Goal: Information Seeking & Learning: Learn about a topic

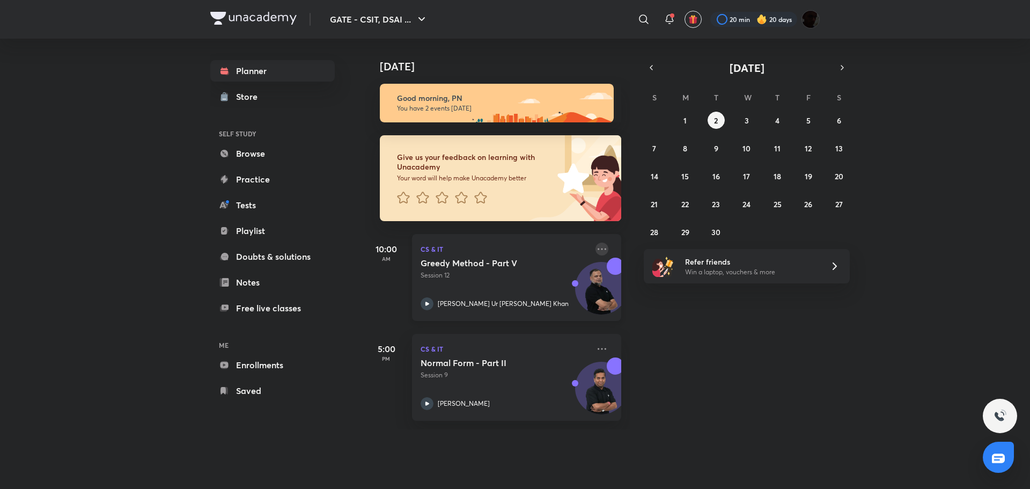
click at [596, 247] on icon at bounding box center [602, 249] width 13 height 13
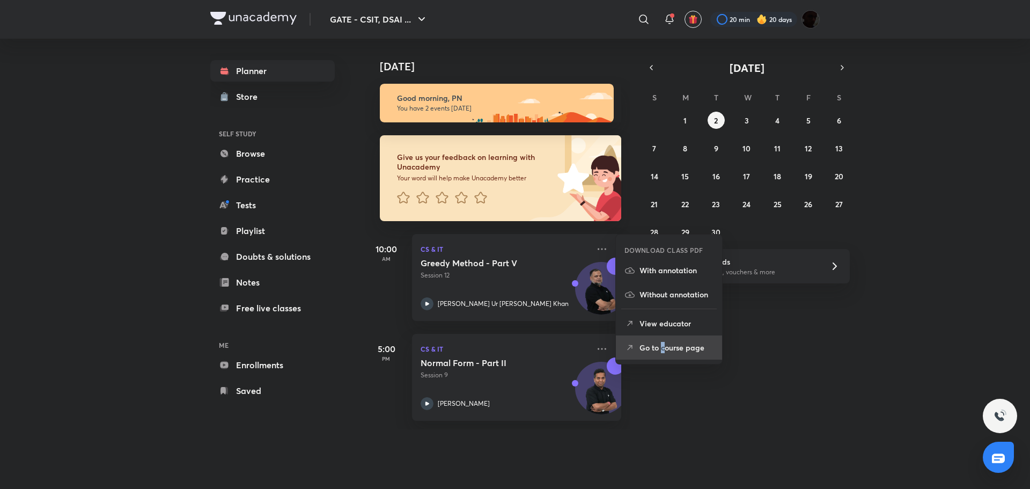
click at [663, 346] on p "Go to course page" at bounding box center [677, 347] width 74 height 11
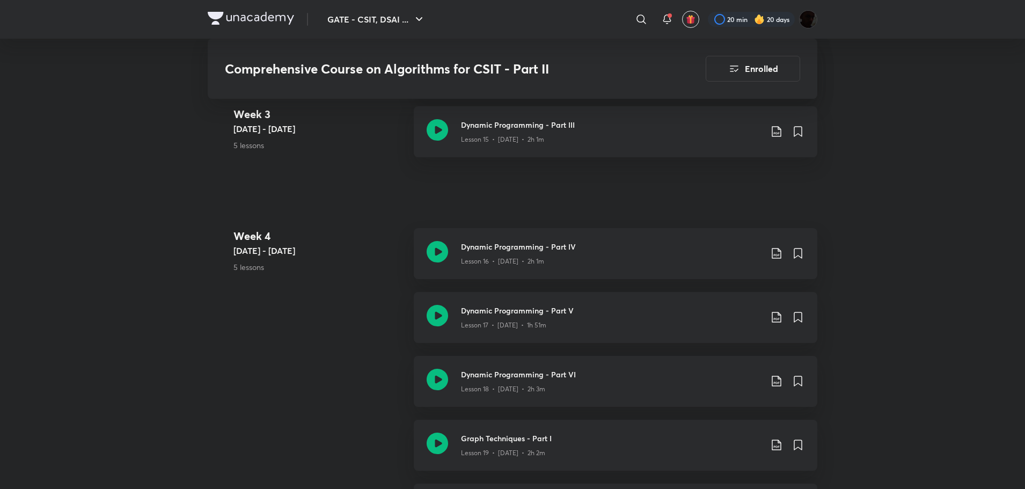
scroll to position [967, 0]
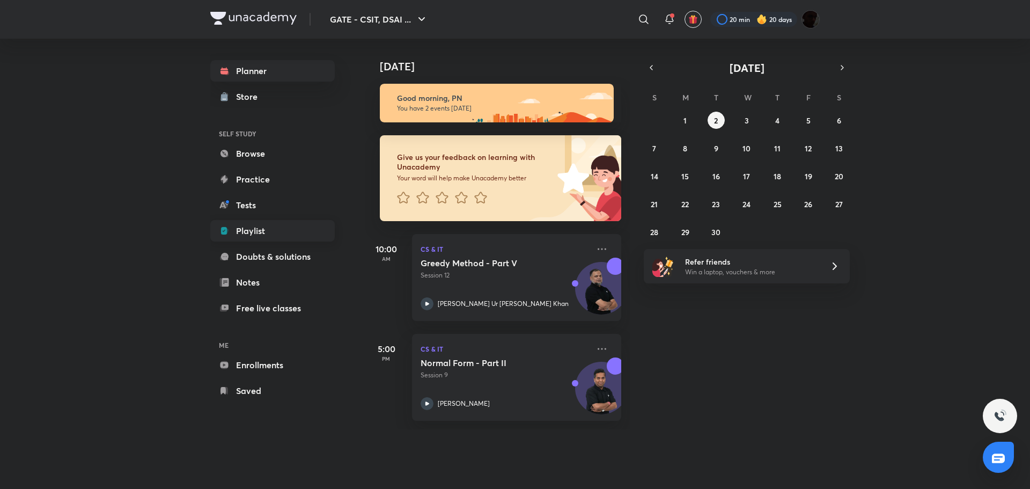
click at [267, 229] on link "Playlist" at bounding box center [272, 230] width 125 height 21
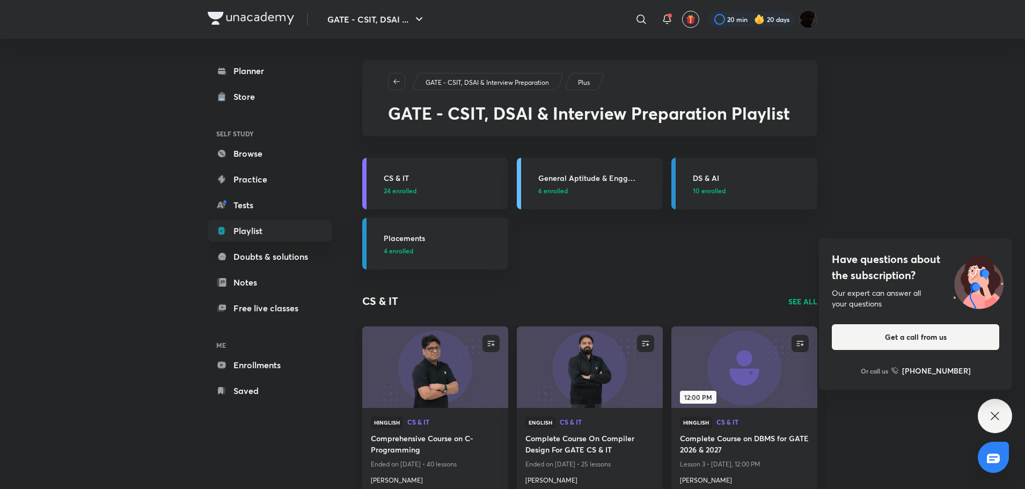
click at [456, 181] on h3 "CS & IT" at bounding box center [443, 177] width 118 height 11
click at [399, 180] on h3 "CS & IT" at bounding box center [443, 177] width 118 height 11
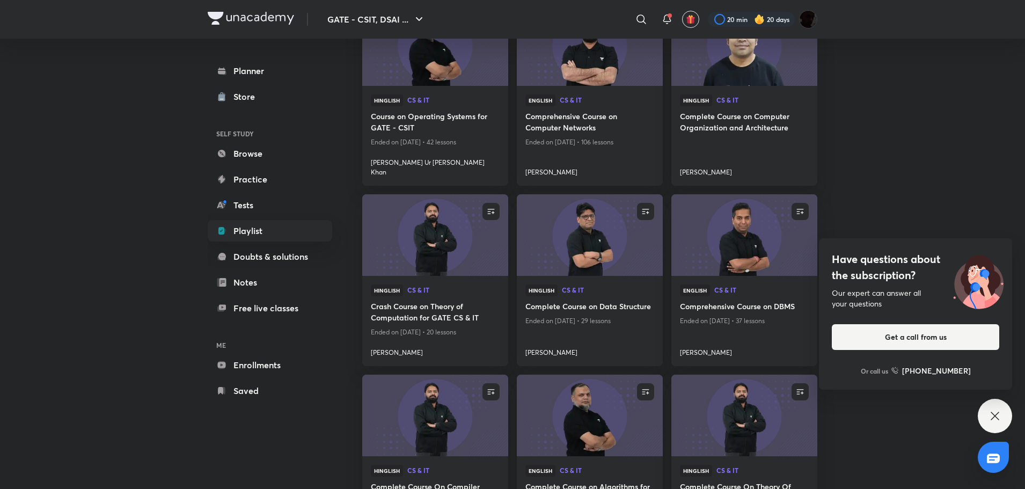
scroll to position [930, 0]
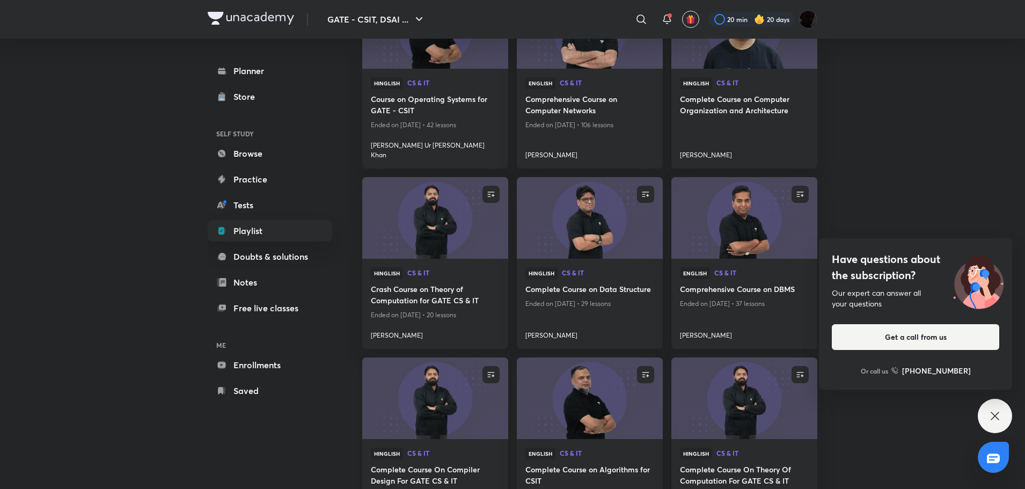
click at [429, 464] on h4 "Complete Course On Compiler Design For GATE CS & IT" at bounding box center [435, 476] width 129 height 25
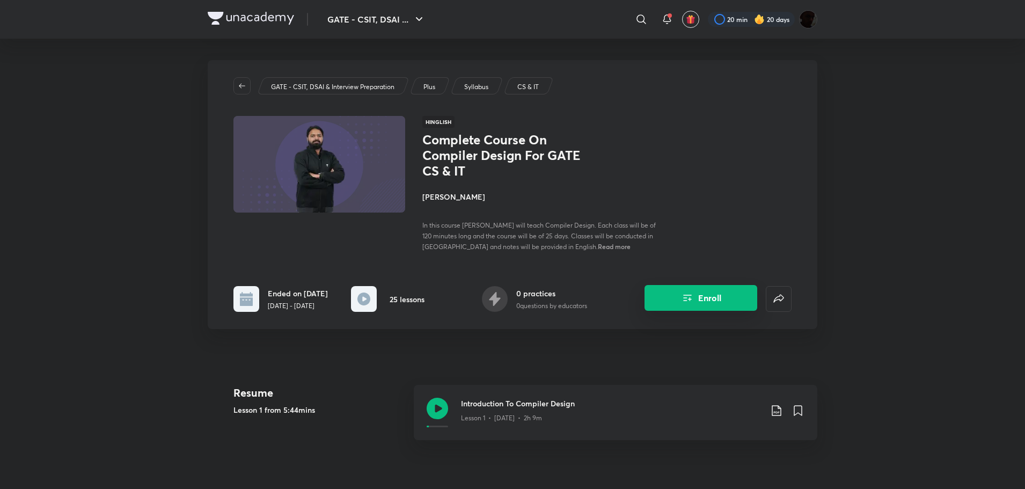
click at [692, 304] on icon "Enroll" at bounding box center [687, 297] width 13 height 13
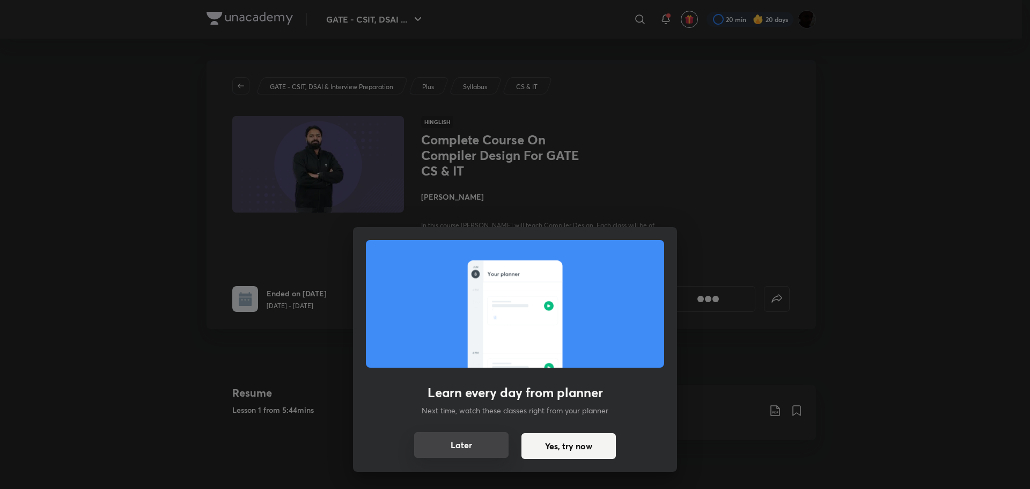
click at [471, 445] on button "Later" at bounding box center [461, 445] width 94 height 26
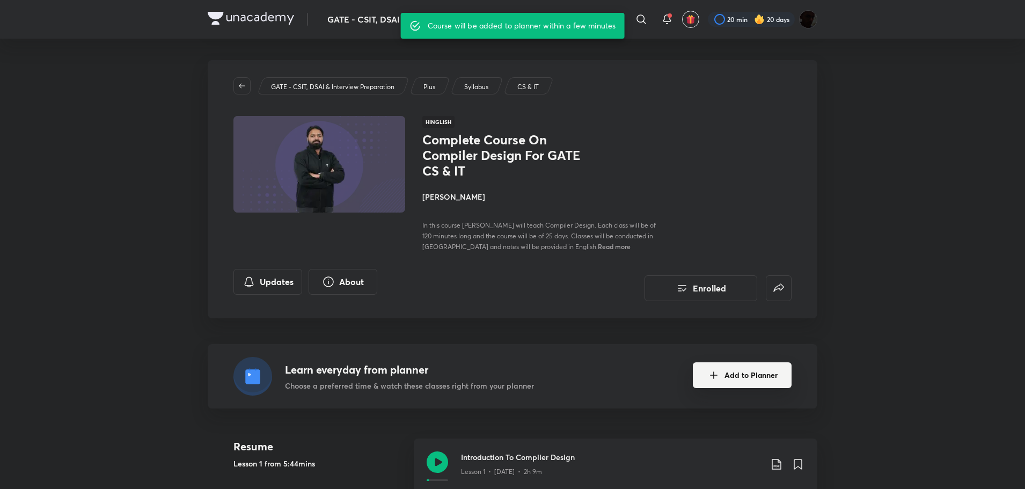
click at [734, 378] on button "Add to Planner" at bounding box center [742, 375] width 99 height 26
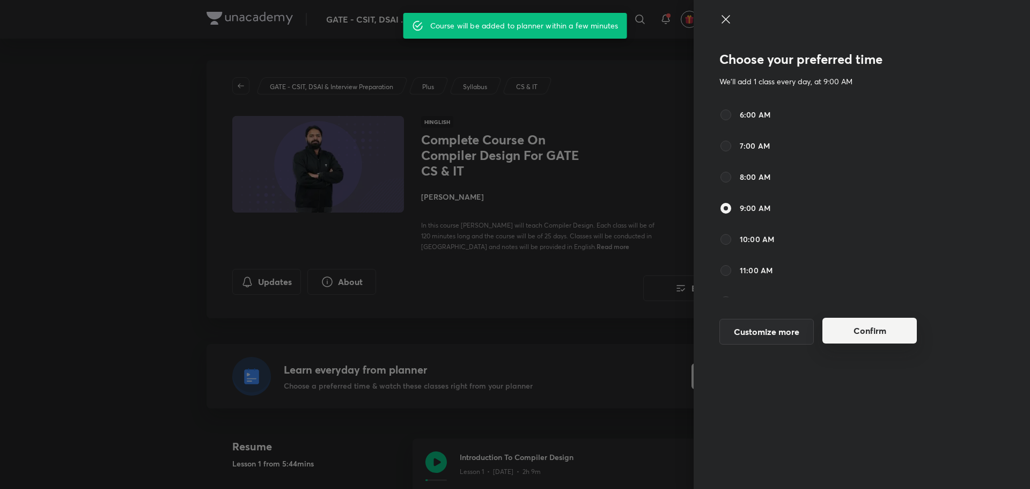
click at [854, 328] on button "Confirm" at bounding box center [870, 331] width 94 height 26
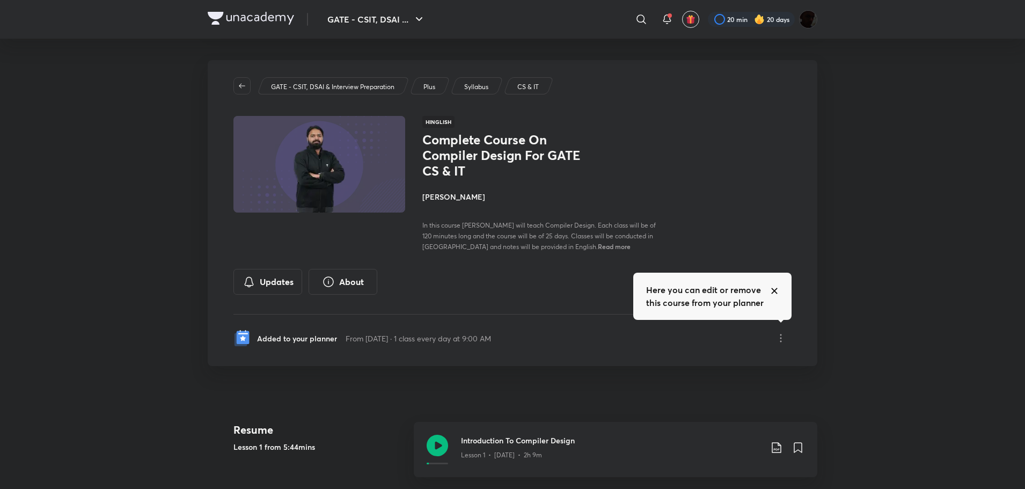
click at [774, 288] on icon at bounding box center [774, 291] width 9 height 9
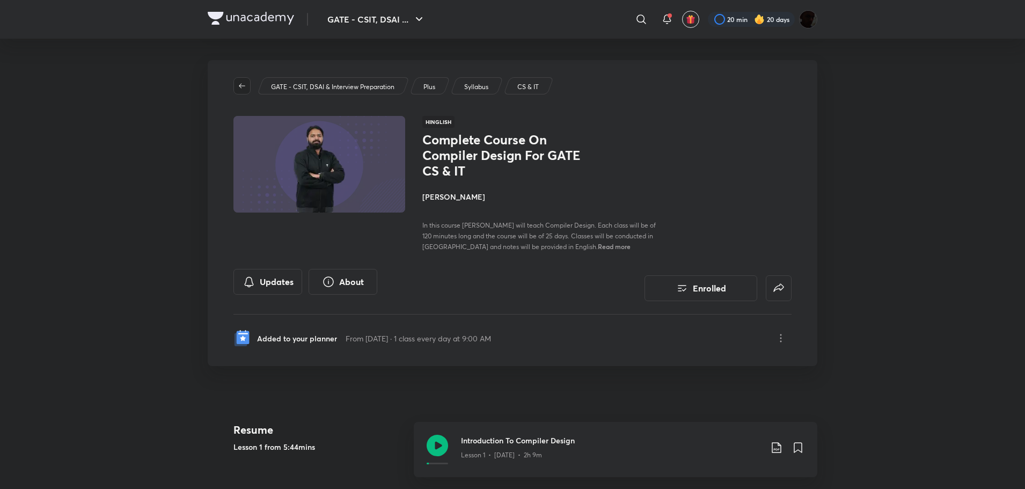
click at [244, 83] on icon "button" at bounding box center [242, 86] width 9 height 9
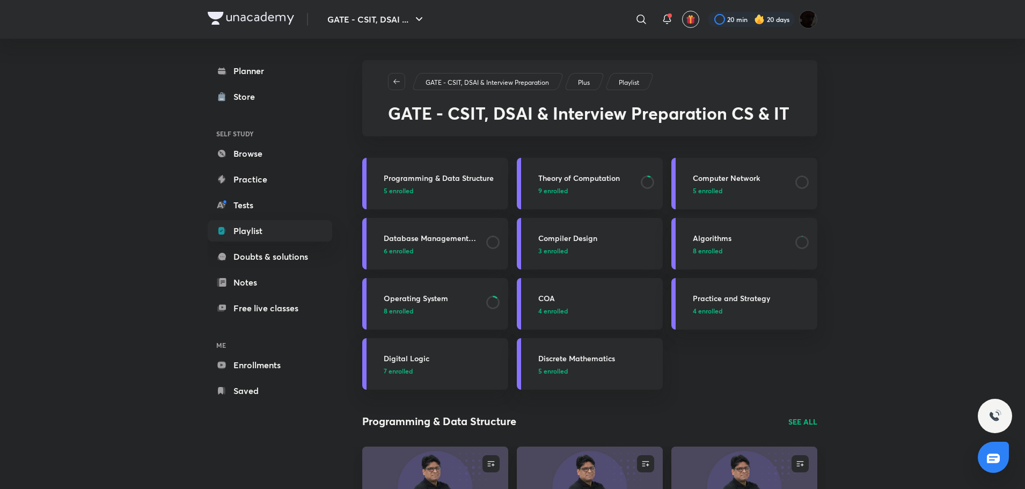
click at [742, 181] on h3 "Computer Network" at bounding box center [741, 177] width 96 height 11
click at [730, 173] on h3 "Computer Network" at bounding box center [741, 177] width 96 height 11
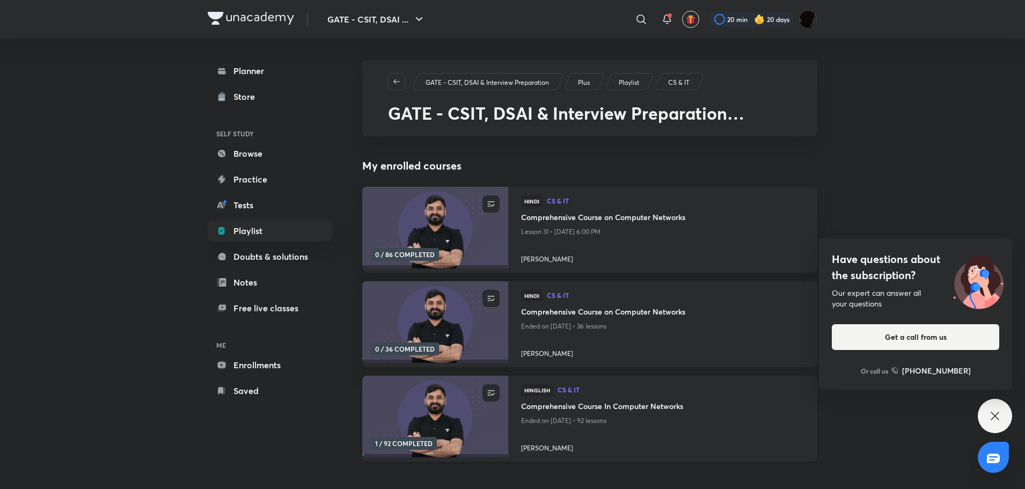
click at [523, 403] on h4 "Comprehensive Course In Computer Networks" at bounding box center [662, 406] width 283 height 13
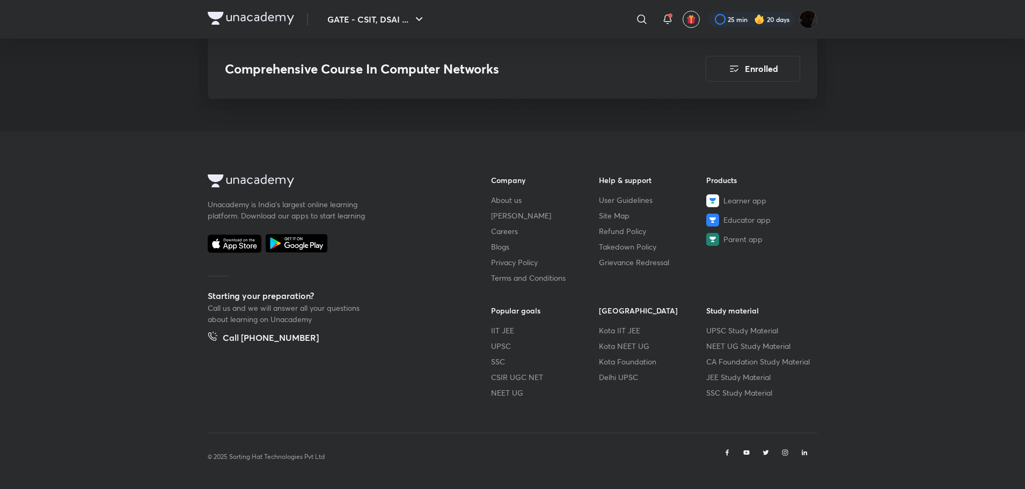
scroll to position [7417, 0]
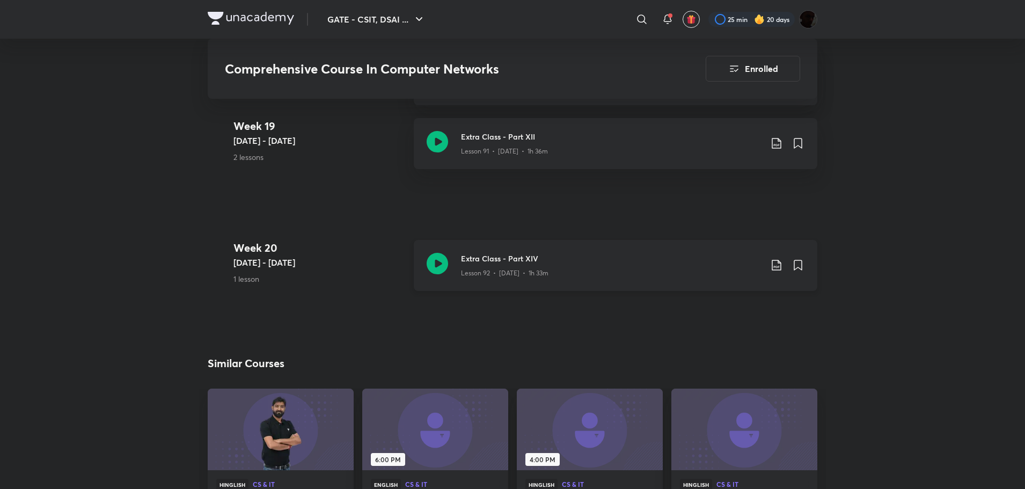
click at [783, 265] on icon at bounding box center [776, 265] width 13 height 13
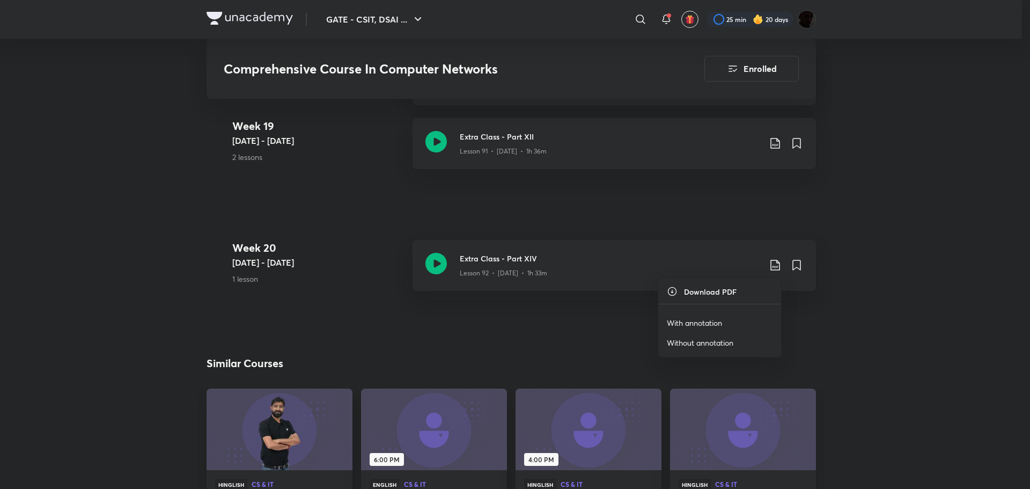
click at [731, 323] on li "With annotation" at bounding box center [720, 323] width 123 height 20
click at [698, 322] on p "With annotation" at bounding box center [694, 322] width 55 height 11
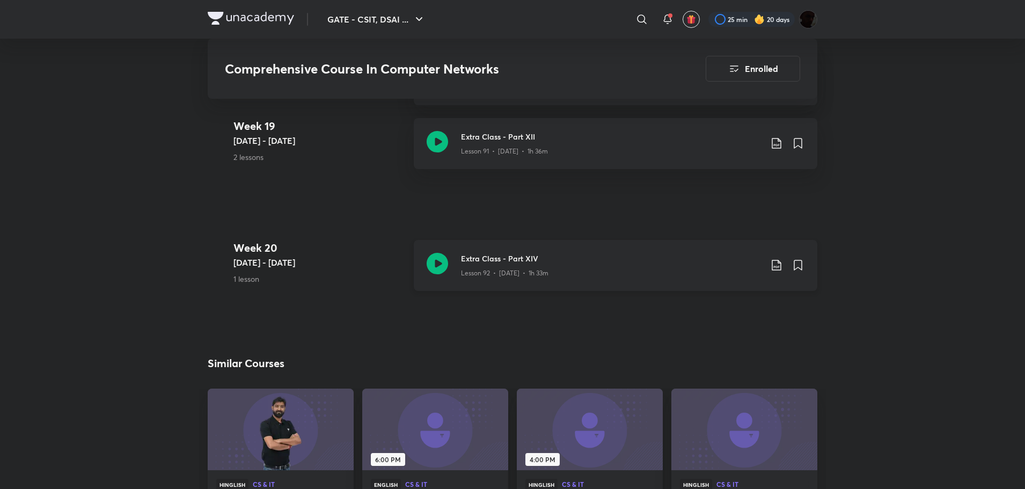
click at [442, 267] on icon at bounding box center [437, 263] width 21 height 21
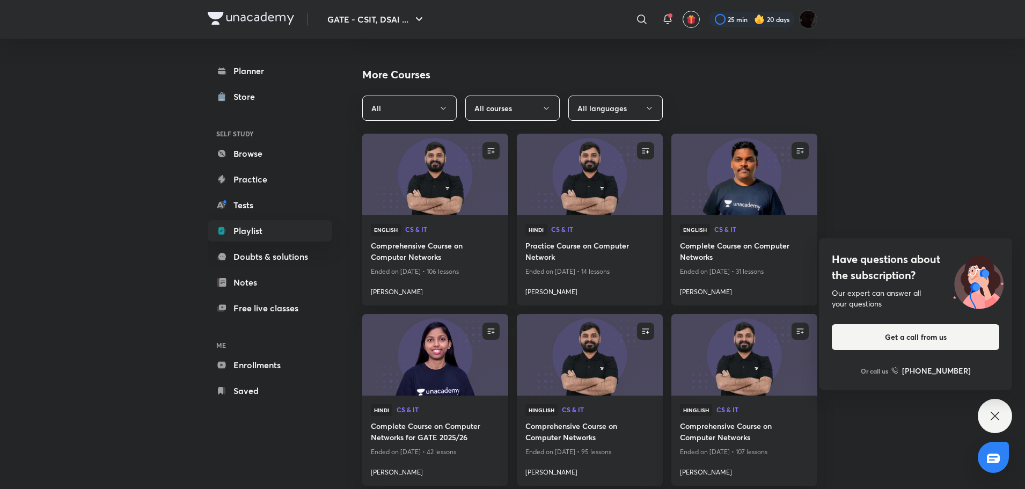
scroll to position [465, 0]
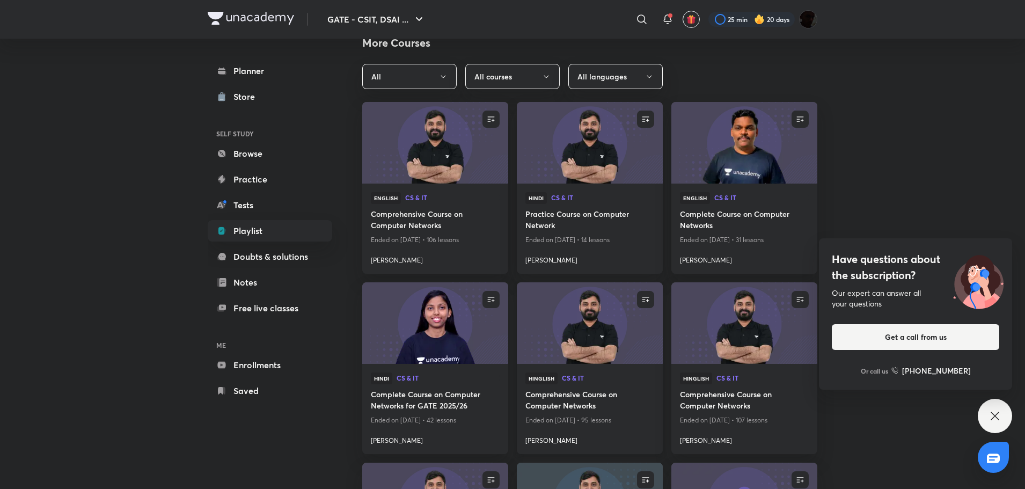
click at [583, 394] on h4 "Comprehensive Course on Computer Networks" at bounding box center [589, 401] width 129 height 25
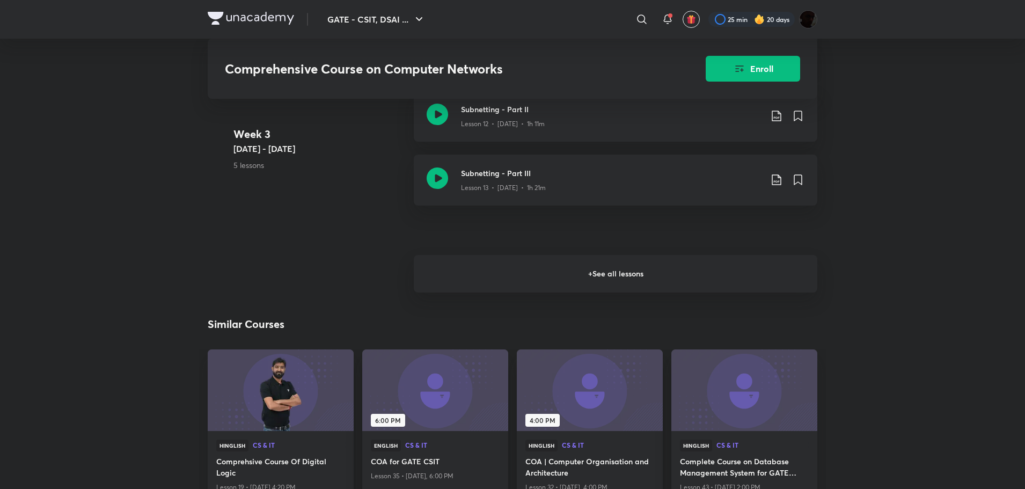
scroll to position [1395, 0]
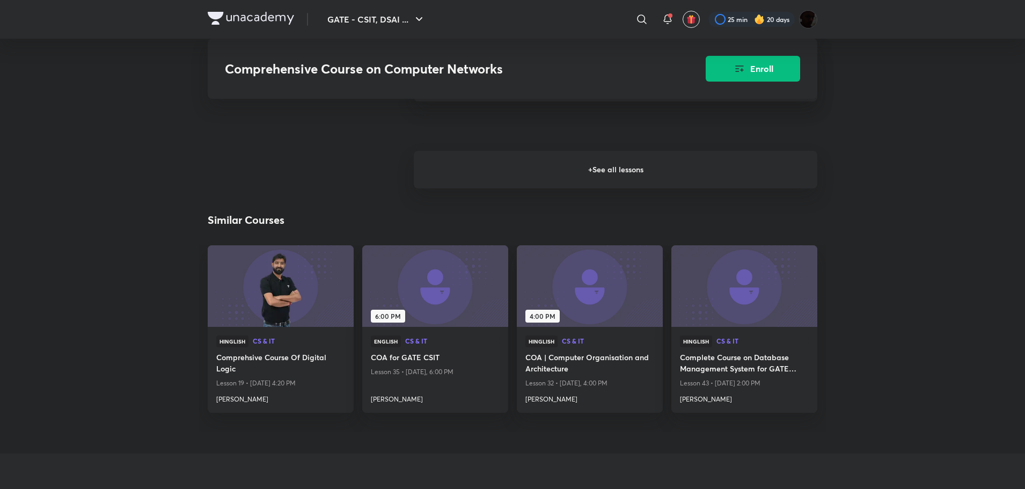
click at [594, 156] on h6 "+ See all lessons" at bounding box center [616, 170] width 404 height 38
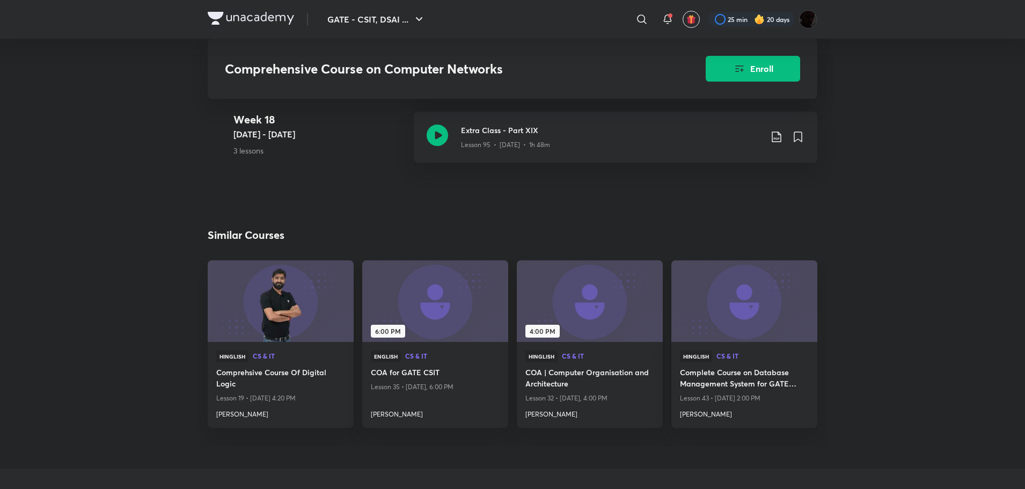
scroll to position [7209, 0]
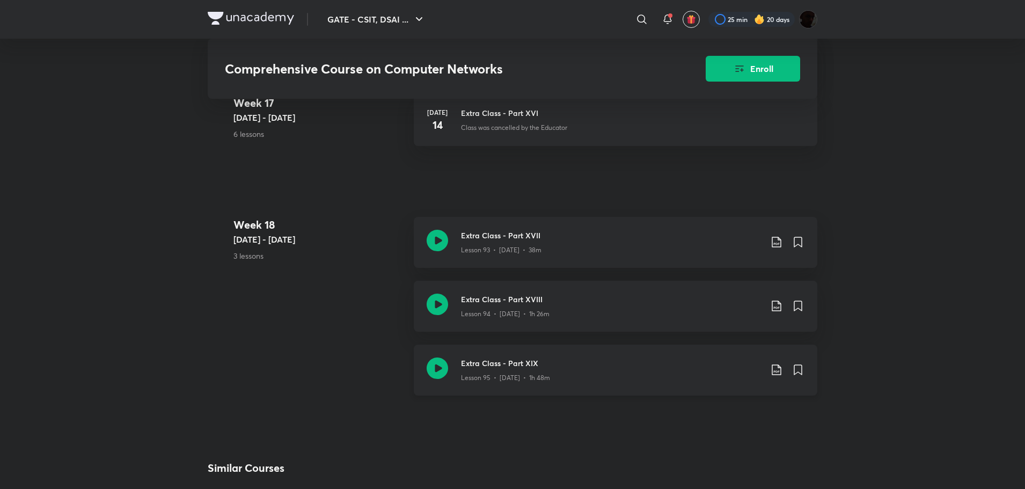
click at [781, 371] on icon at bounding box center [776, 369] width 9 height 11
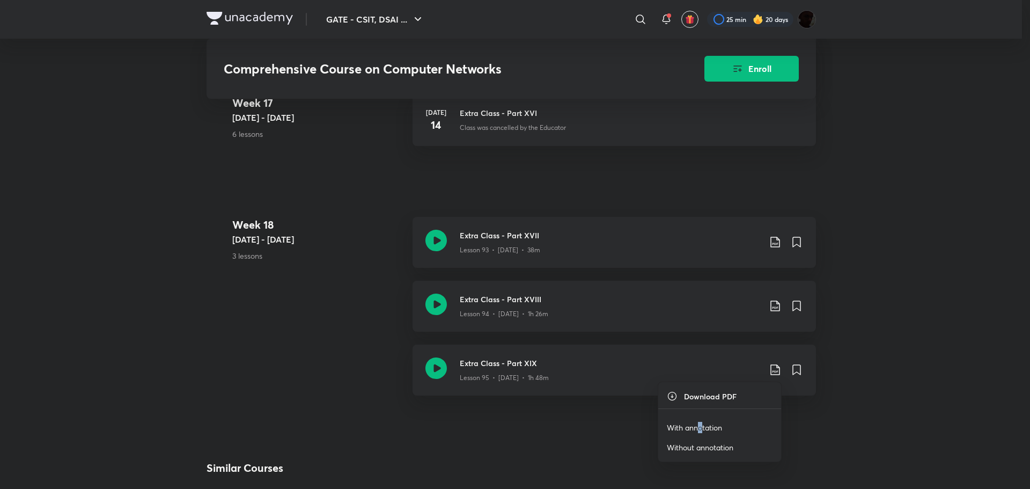
click at [699, 428] on p "With annotation" at bounding box center [694, 427] width 55 height 11
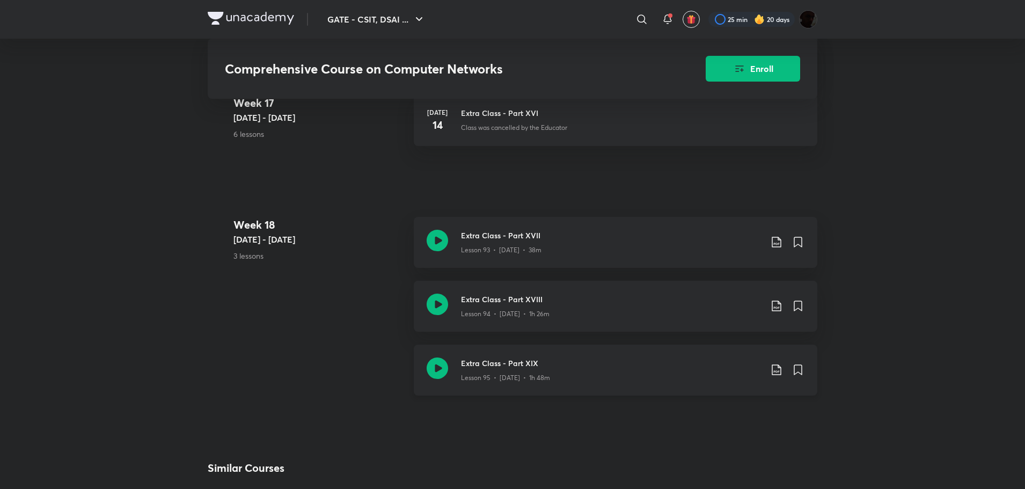
click at [432, 364] on icon at bounding box center [437, 367] width 21 height 21
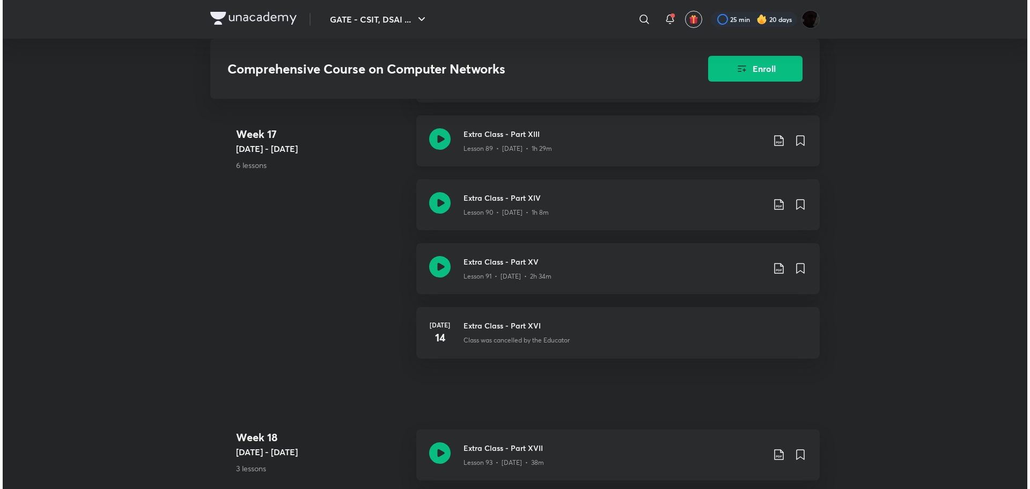
scroll to position [6977, 0]
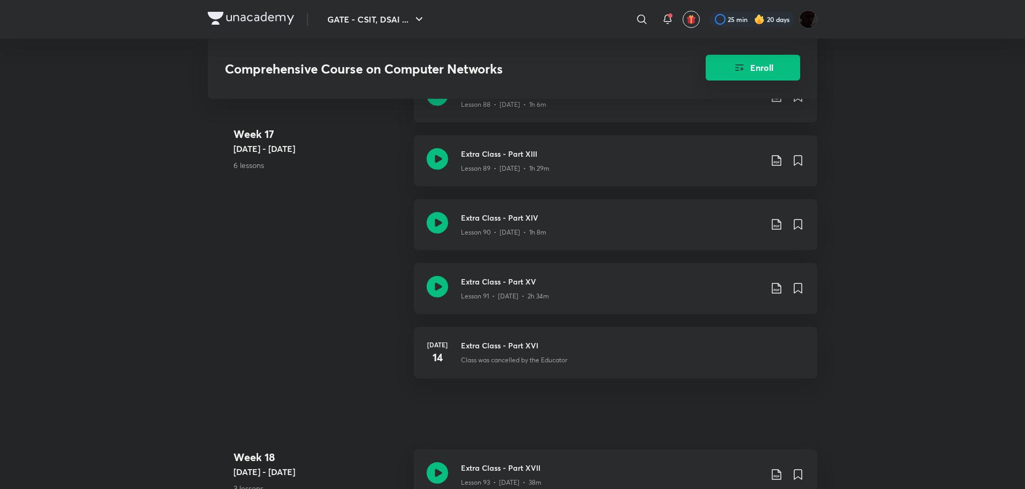
click at [733, 60] on button "Enroll" at bounding box center [753, 68] width 94 height 26
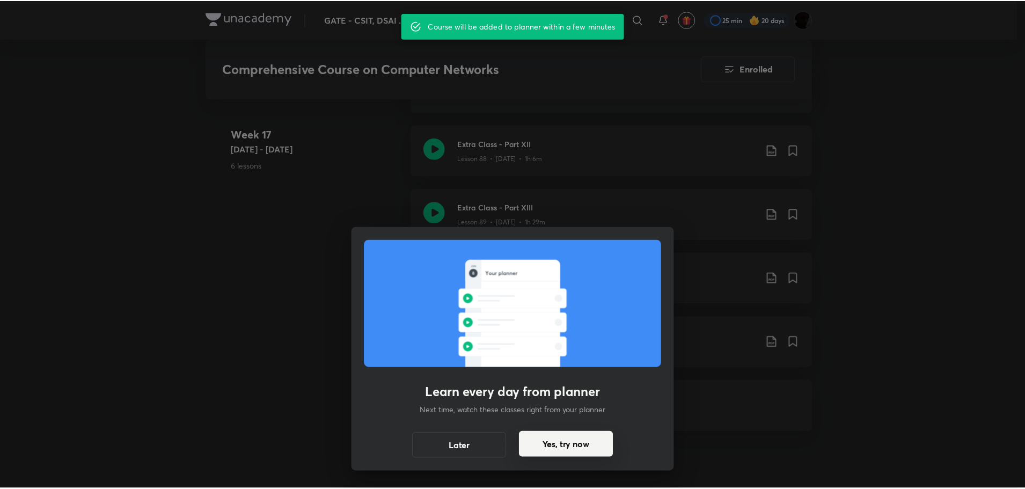
scroll to position [7031, 0]
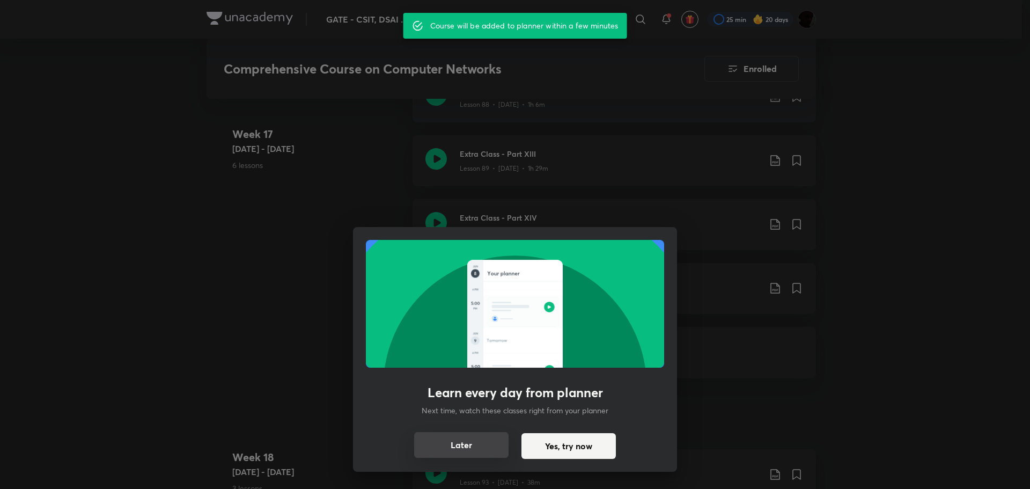
click at [473, 446] on button "Later" at bounding box center [461, 445] width 94 height 26
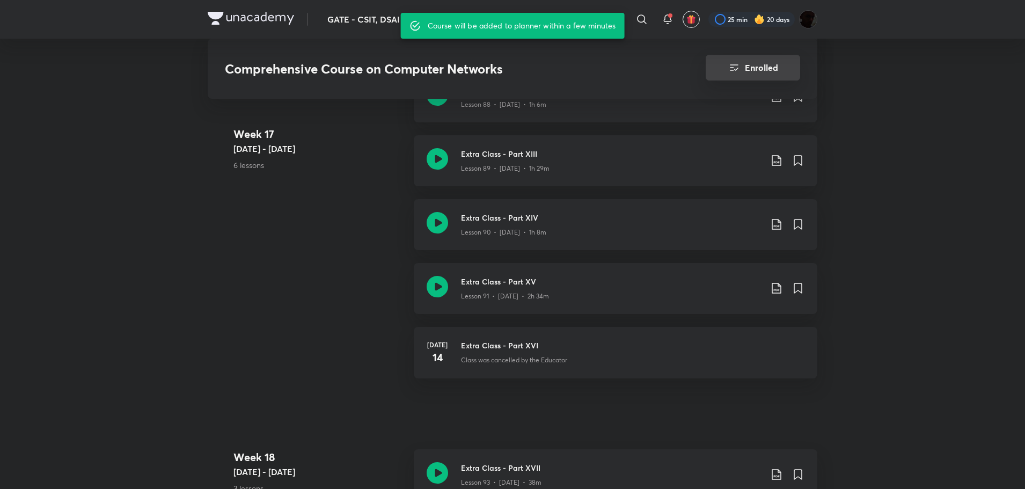
click at [752, 68] on button "Enrolled" at bounding box center [753, 68] width 94 height 26
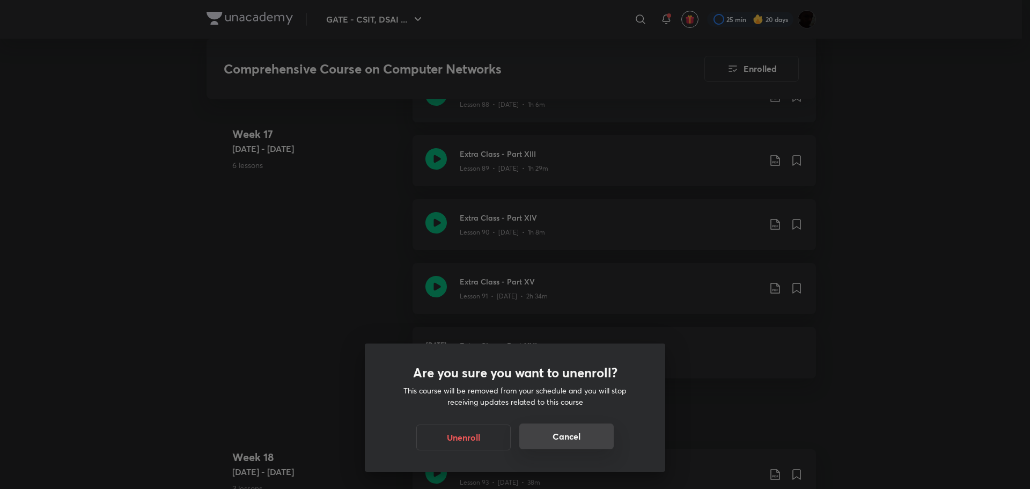
click at [558, 441] on button "Cancel" at bounding box center [567, 436] width 94 height 26
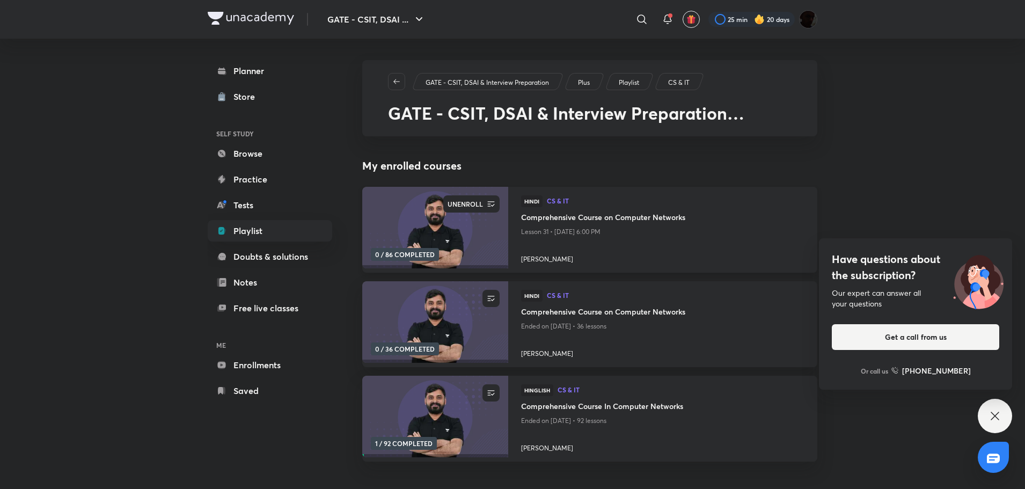
click at [491, 207] on icon "button" at bounding box center [491, 204] width 11 height 11
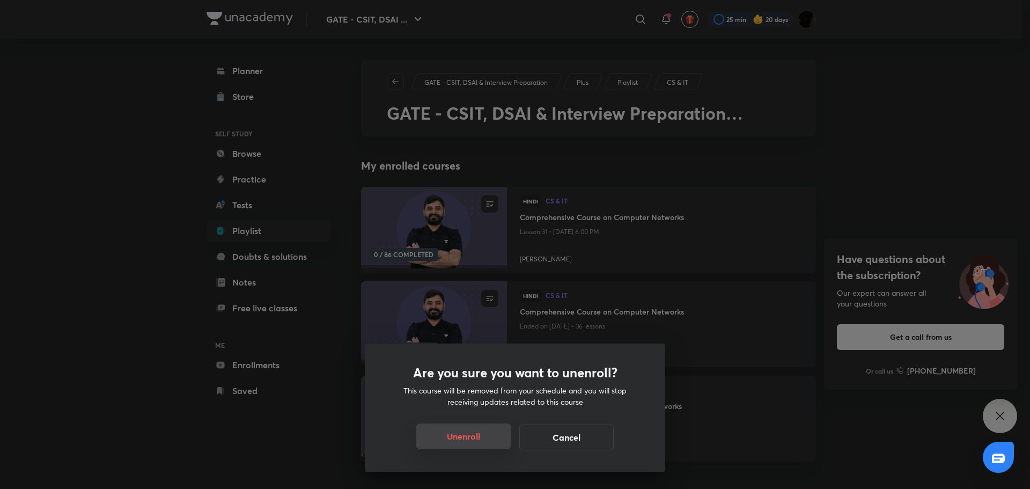
click at [488, 437] on button "Unenroll" at bounding box center [463, 436] width 94 height 26
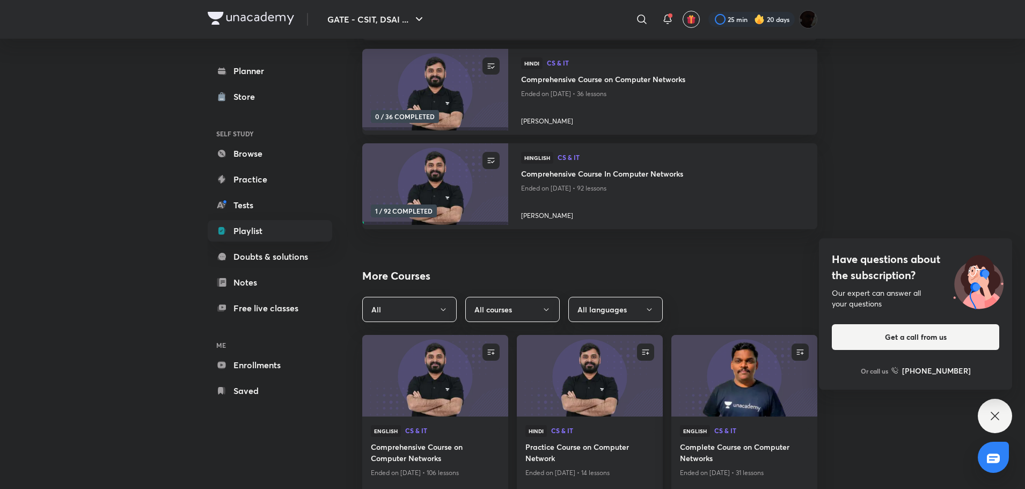
scroll to position [465, 0]
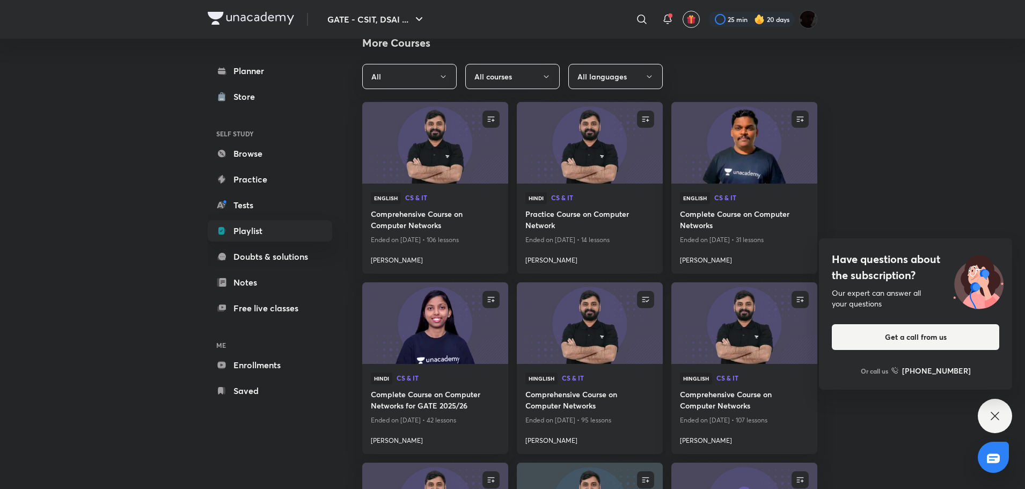
click at [589, 406] on h4 "Comprehensive Course on Computer Networks" at bounding box center [589, 401] width 129 height 25
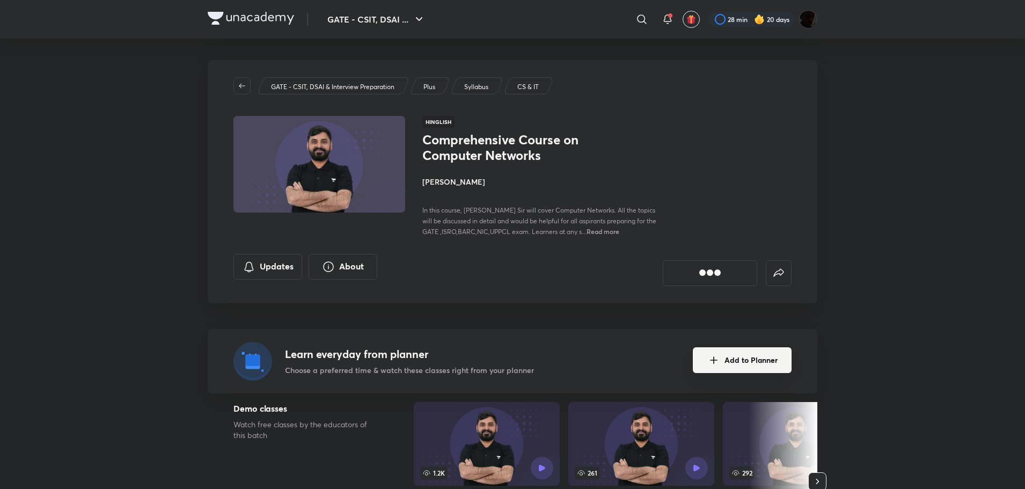
click at [714, 364] on icon "Add to Planner" at bounding box center [713, 360] width 13 height 13
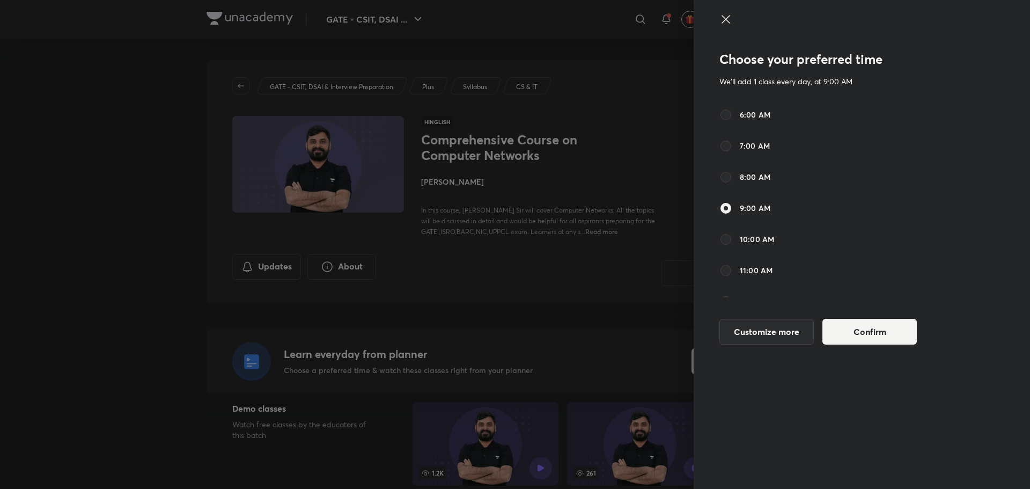
click at [756, 266] on span "11:00 AM" at bounding box center [756, 270] width 33 height 11
click at [733, 266] on input "11:00 AM" at bounding box center [726, 270] width 13 height 13
radio input "false"
radio input "true"
click at [880, 326] on button "Confirm" at bounding box center [870, 331] width 94 height 26
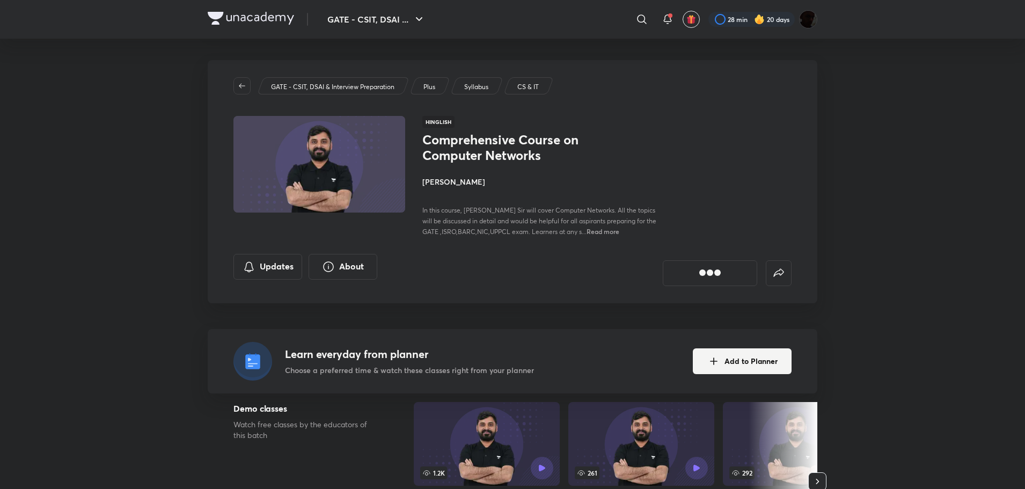
click at [264, 17] on img at bounding box center [251, 18] width 86 height 13
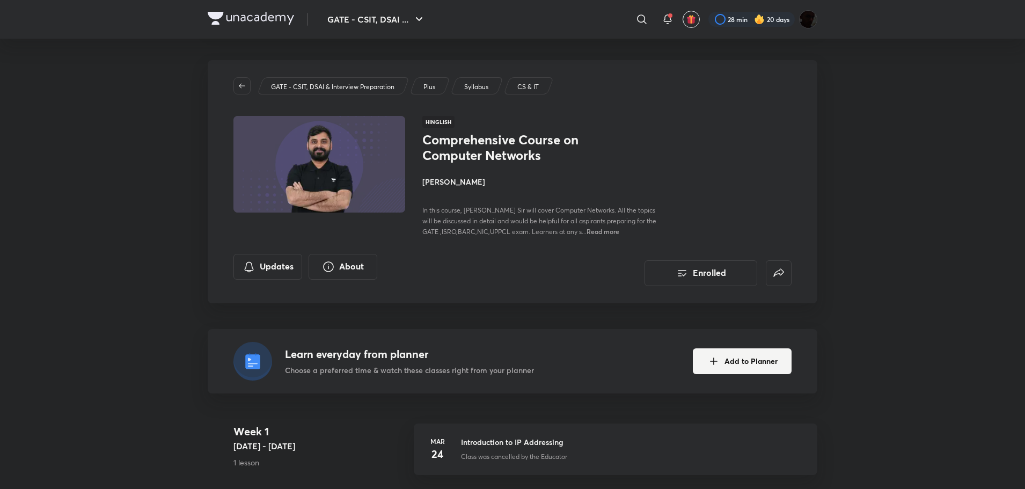
click at [289, 17] on img at bounding box center [251, 18] width 86 height 13
click at [283, 17] on img at bounding box center [251, 18] width 86 height 13
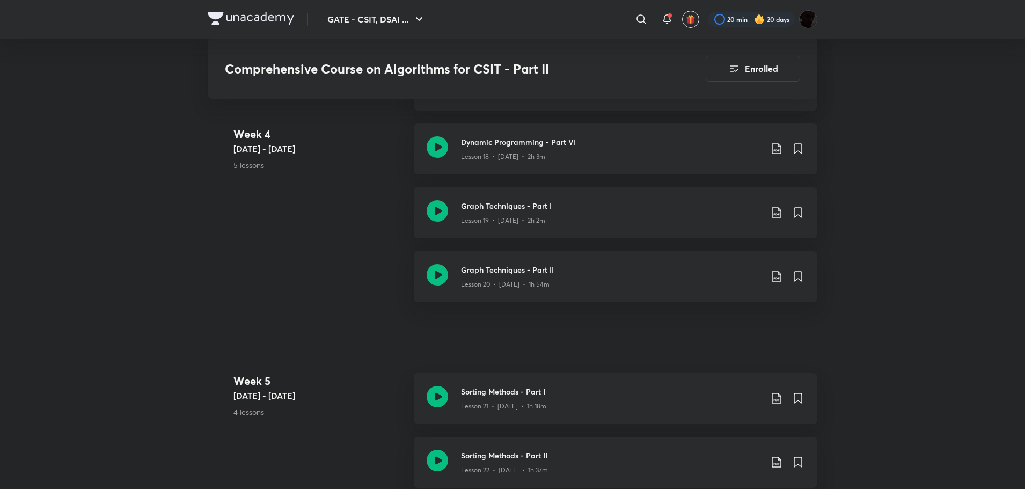
scroll to position [1200, 0]
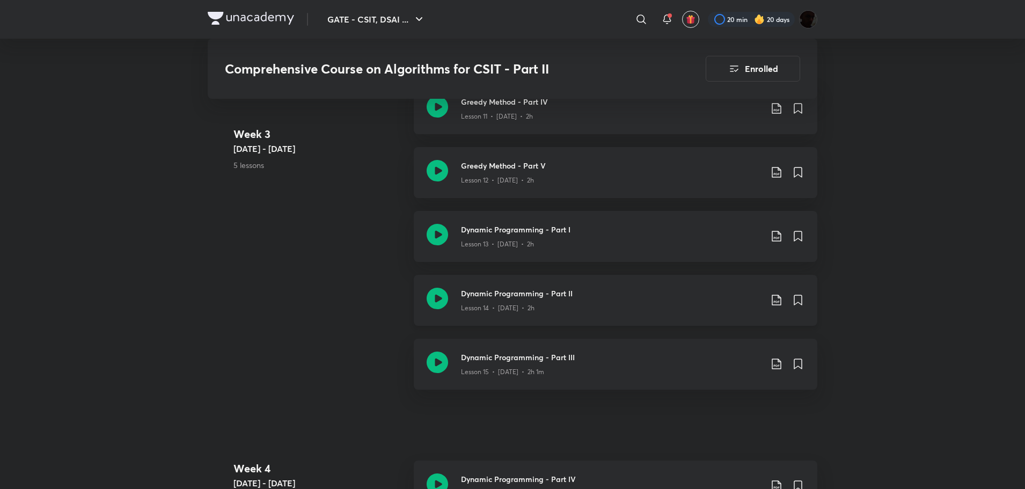
click at [430, 295] on icon at bounding box center [437, 298] width 21 height 21
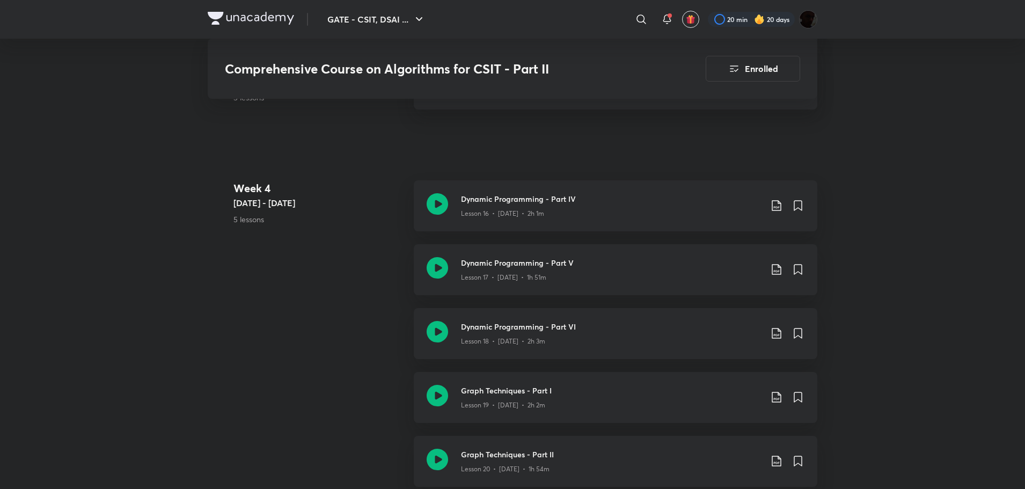
scroll to position [1665, 0]
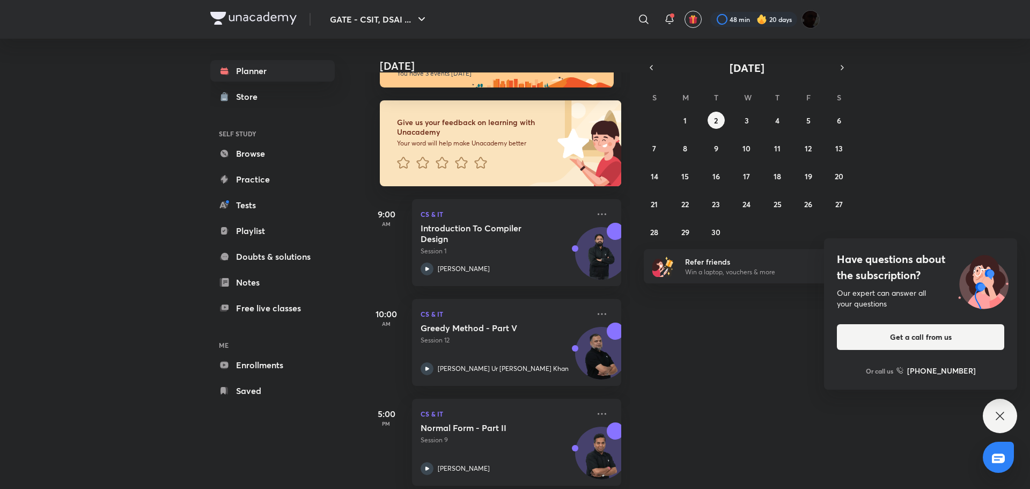
scroll to position [48, 0]
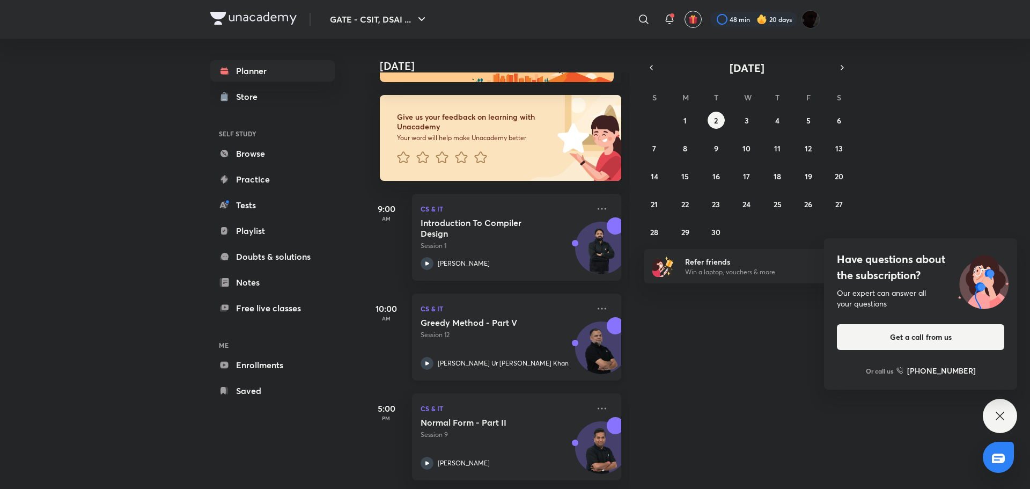
click at [596, 294] on div "CS & IT Greedy Method - Part V Session 12 Khaleel Ur Rahman Khan" at bounding box center [516, 337] width 209 height 87
click at [596, 302] on icon at bounding box center [602, 308] width 13 height 13
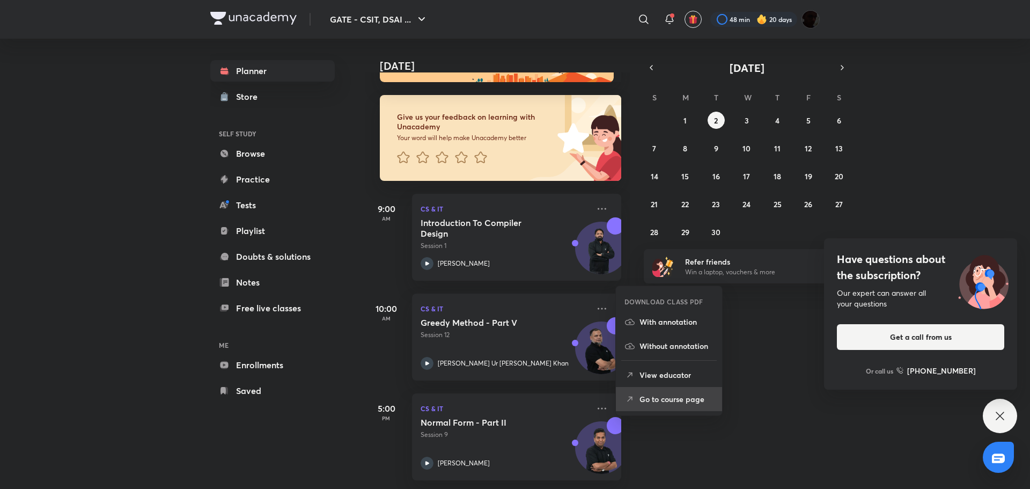
click at [669, 396] on p "Go to course page" at bounding box center [677, 398] width 74 height 11
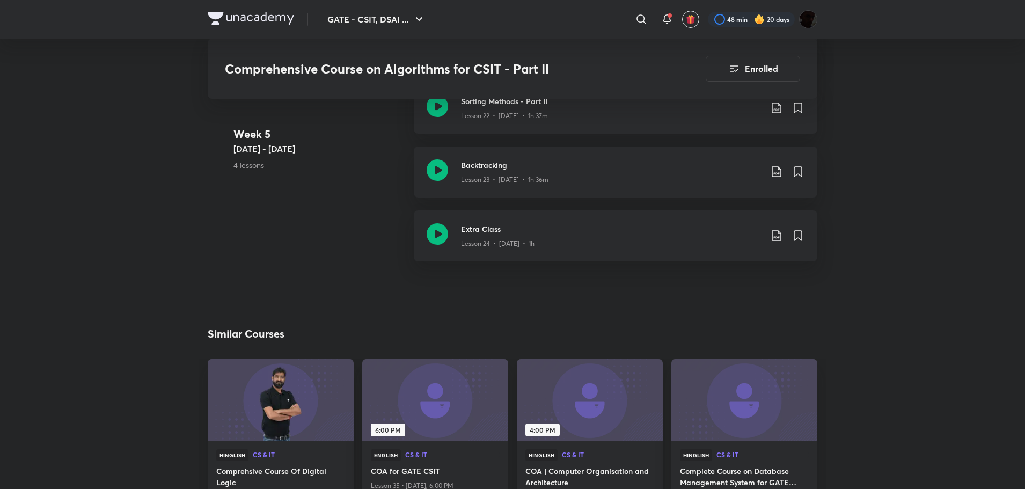
scroll to position [1786, 0]
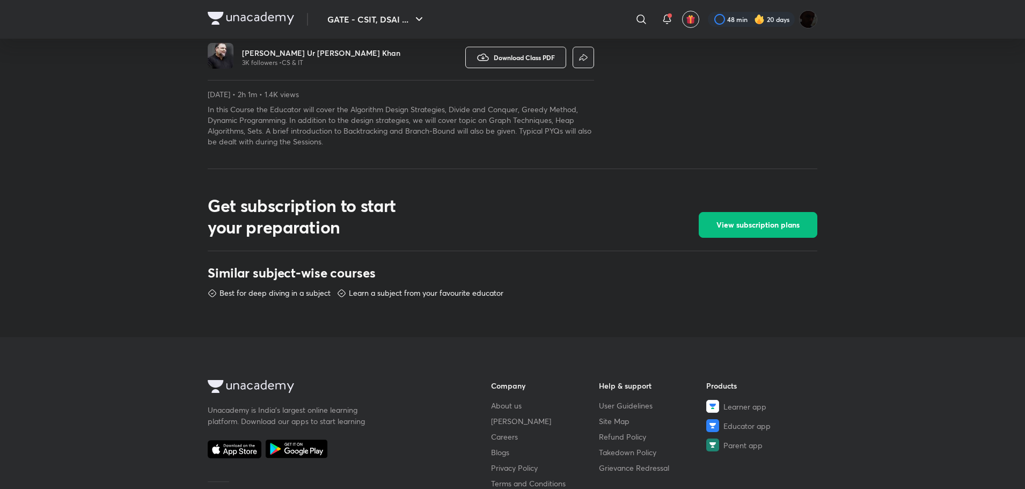
scroll to position [544, 0]
